Goal: Task Accomplishment & Management: Manage account settings

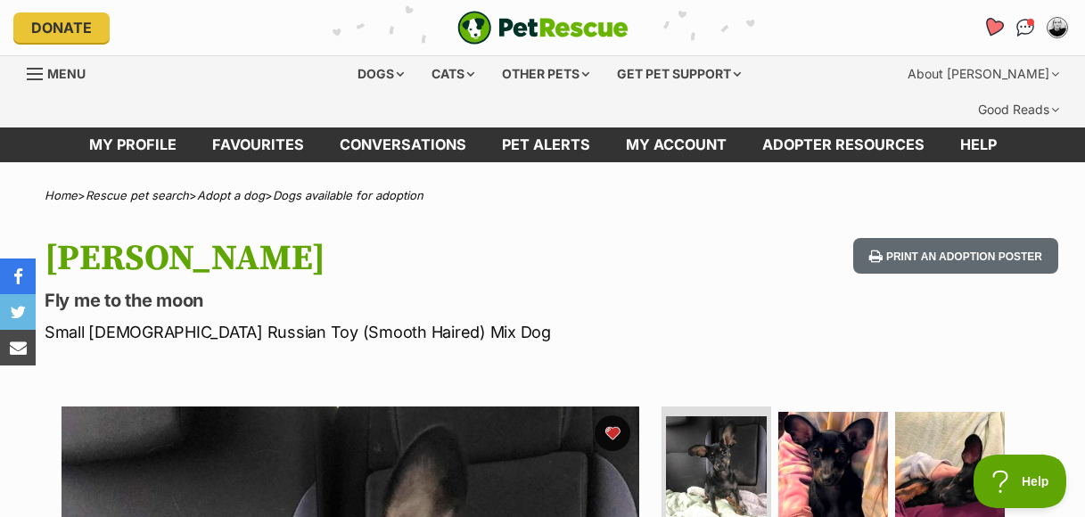
click at [999, 21] on icon "Favourites" at bounding box center [992, 27] width 21 height 20
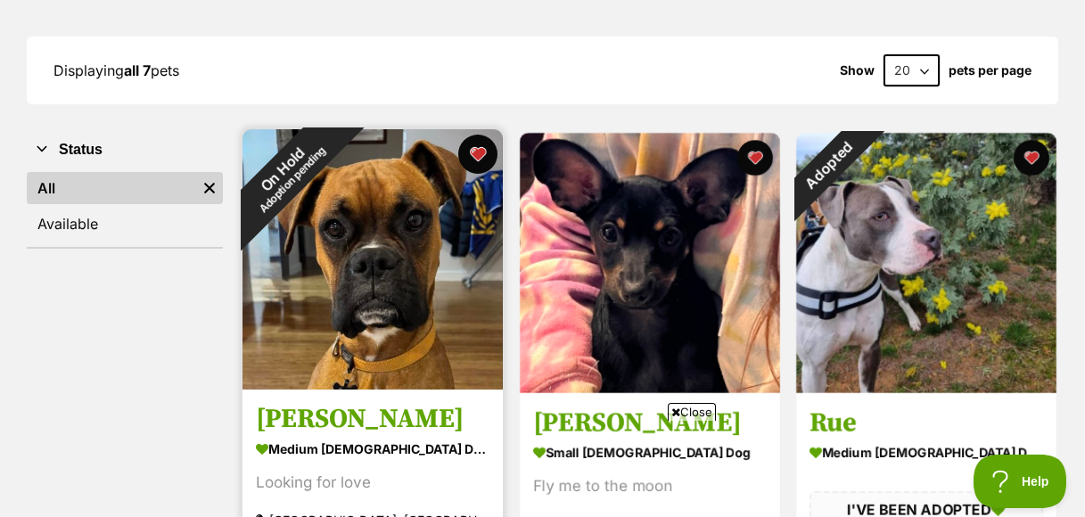
click at [476, 135] on button "favourite" at bounding box center [477, 154] width 39 height 39
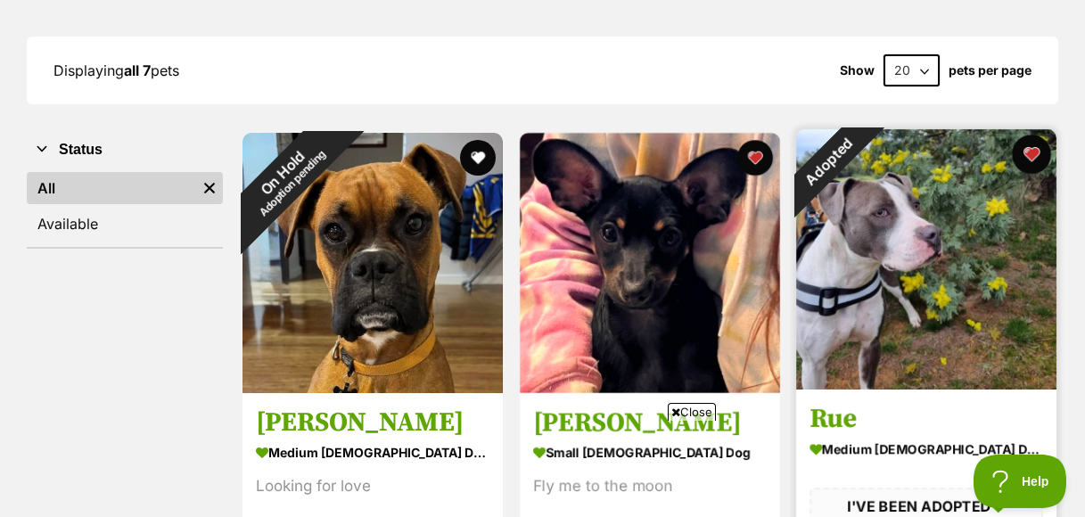
click at [1031, 135] on button "favourite" at bounding box center [1031, 154] width 39 height 39
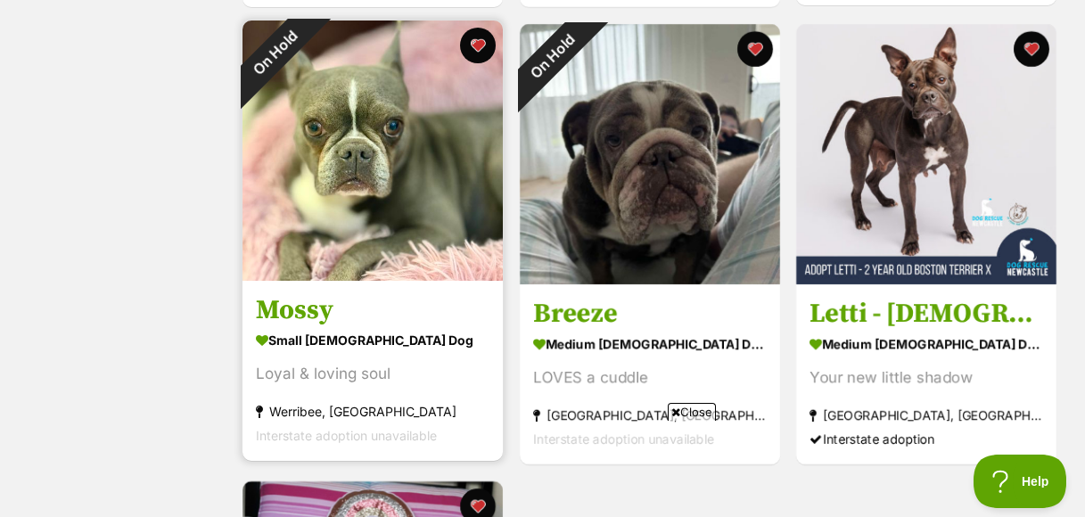
scroll to position [802, 0]
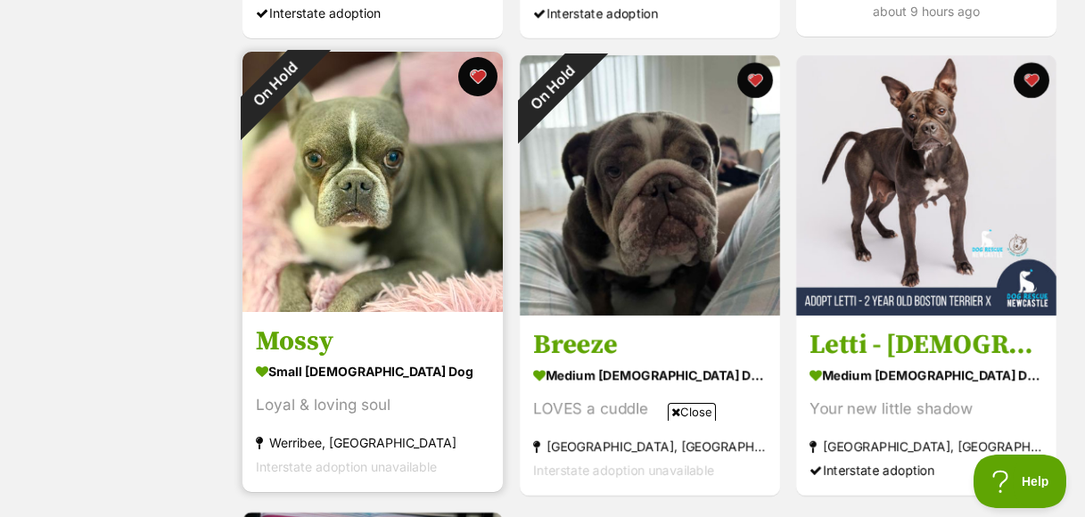
click at [479, 57] on button "favourite" at bounding box center [477, 76] width 39 height 39
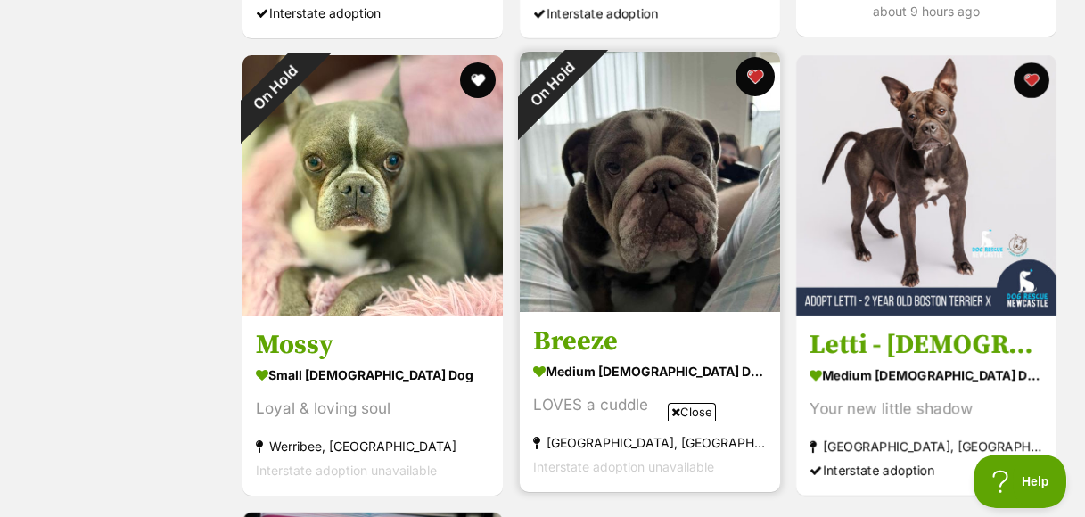
click at [753, 57] on button "favourite" at bounding box center [753, 76] width 39 height 39
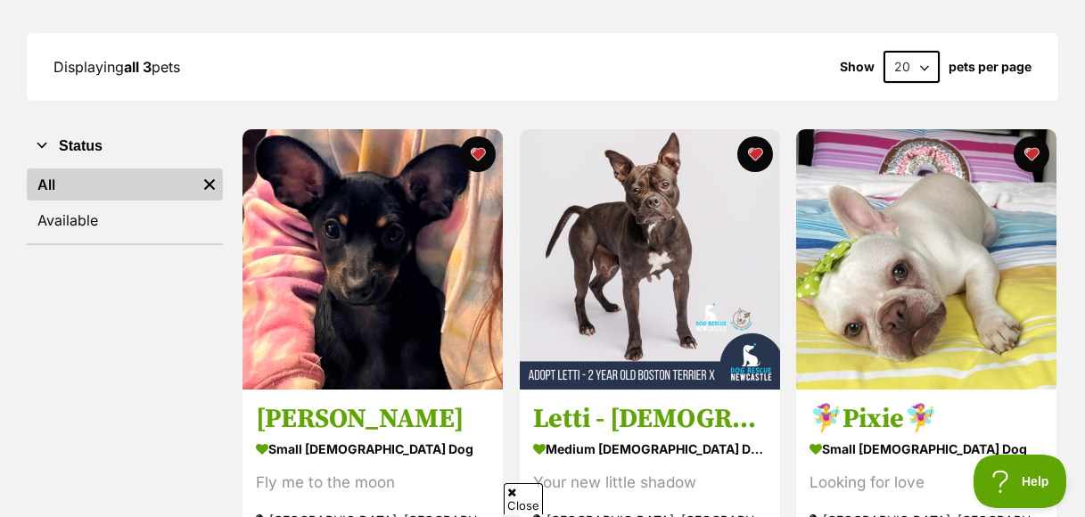
scroll to position [267, 0]
